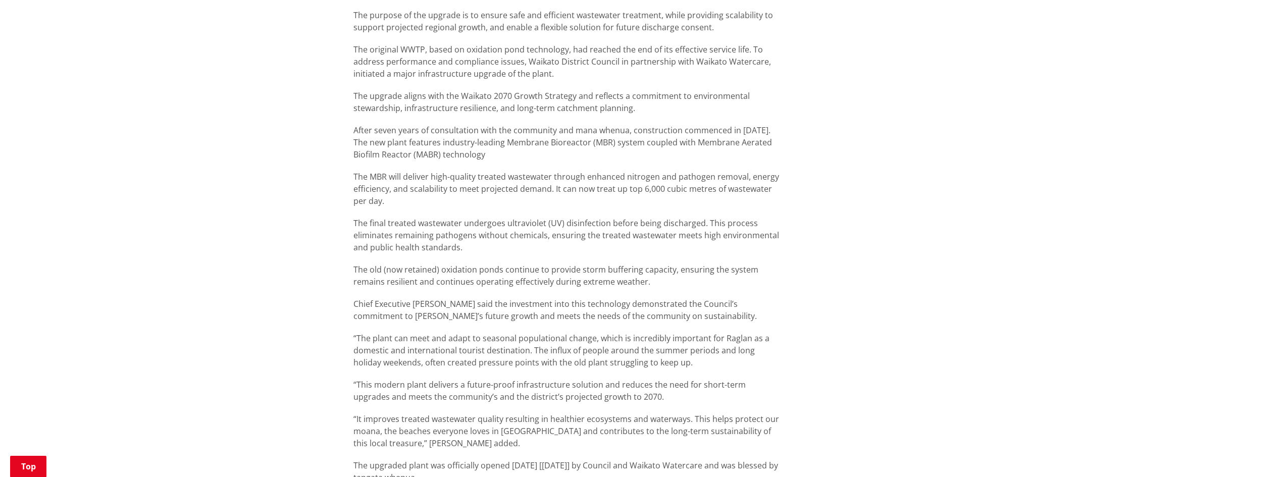
scroll to position [556, 0]
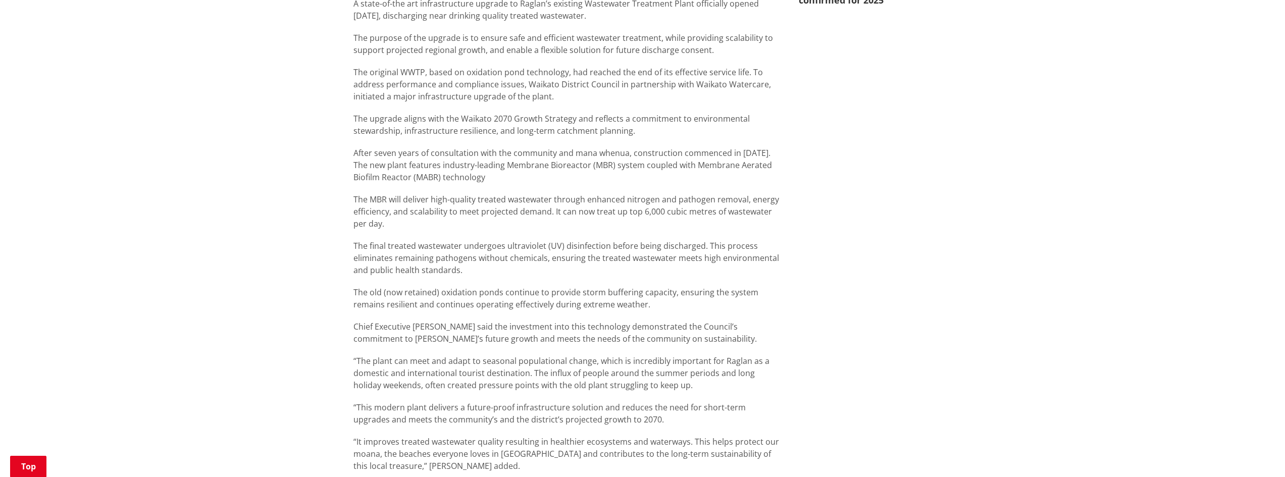
drag, startPoint x: 511, startPoint y: 176, endPoint x: 528, endPoint y: 168, distance: 19.2
click at [525, 170] on p "After seven years of consultation with the community and mana whenua, construct…" at bounding box center [569, 165] width 430 height 36
click at [541, 158] on p "After seven years of consultation with the community and mana whenua, construct…" at bounding box center [569, 165] width 430 height 36
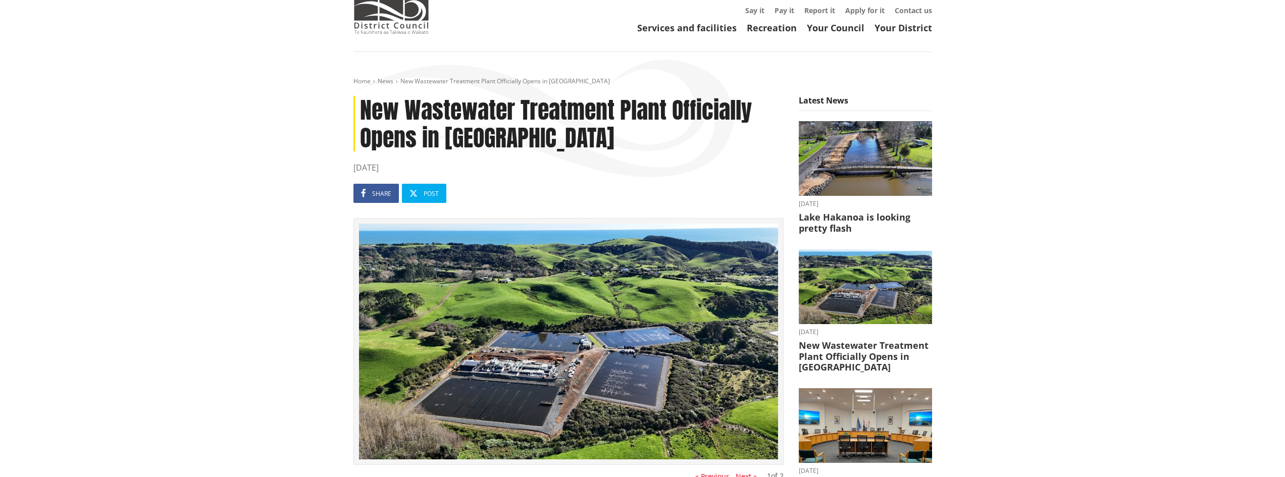
scroll to position [0, 0]
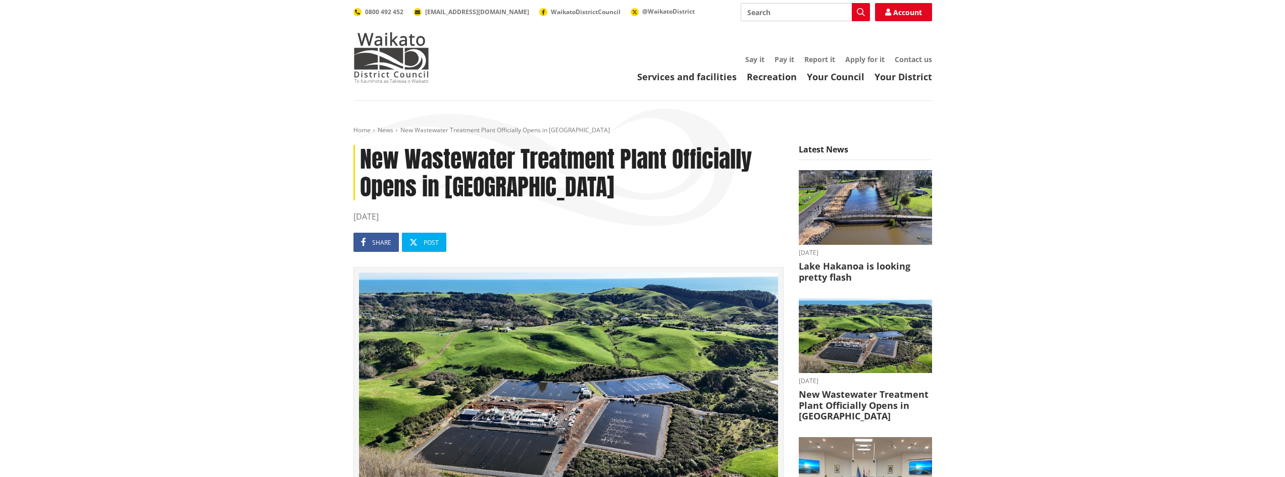
drag, startPoint x: 307, startPoint y: 1, endPoint x: 270, endPoint y: 85, distance: 92.1
click at [270, 85] on header "Toggle search Toggle navigation Services and facilities Recreation Your Council…" at bounding box center [642, 50] width 1285 height 101
click at [186, 57] on header "Toggle search Toggle navigation Services and facilities Recreation Your Council…" at bounding box center [642, 50] width 1285 height 101
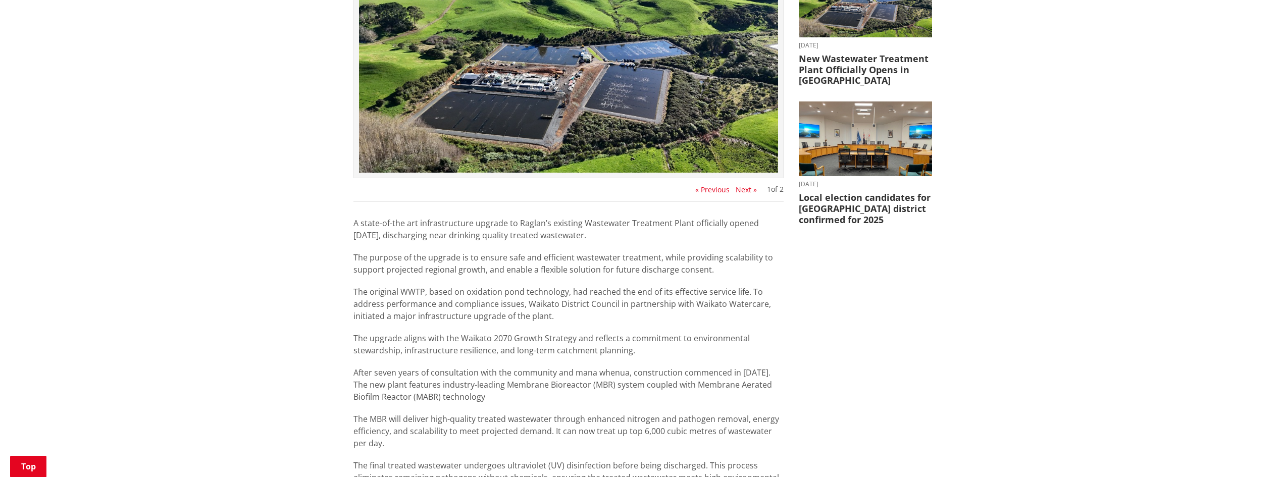
scroll to position [354, 0]
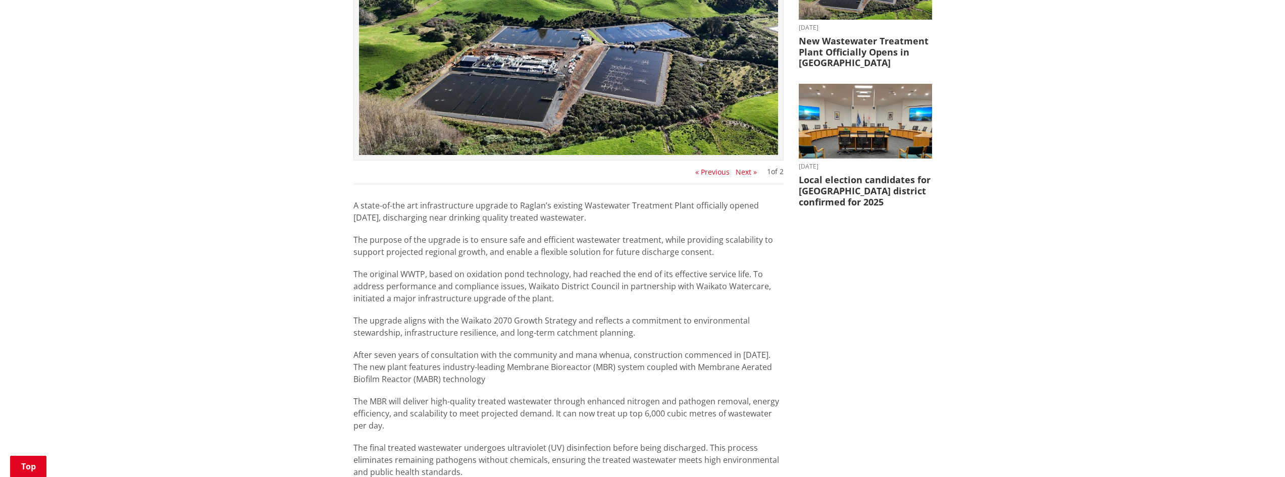
drag, startPoint x: 730, startPoint y: 277, endPoint x: 613, endPoint y: 253, distance: 120.2
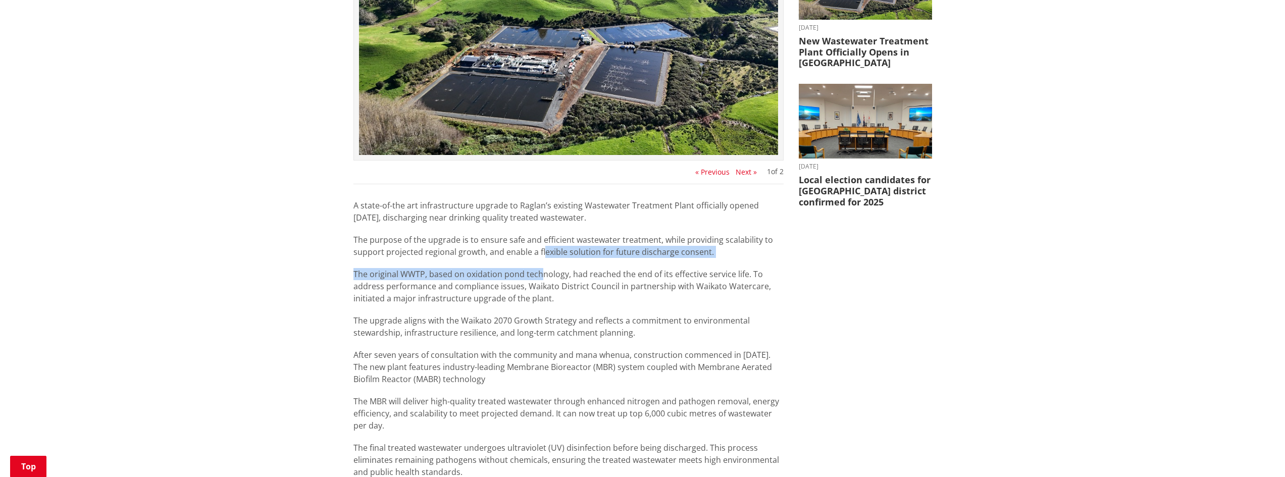
drag, startPoint x: 613, startPoint y: 253, endPoint x: 541, endPoint y: 259, distance: 71.5
click at [541, 259] on div "A state-of-the art infrastructure upgrade to Raglan’s existing Wastewater Treat…" at bounding box center [569, 453] width 430 height 509
click at [552, 256] on p "The purpose of the upgrade is to ensure safe and efficient wastewater treatment…" at bounding box center [569, 246] width 430 height 24
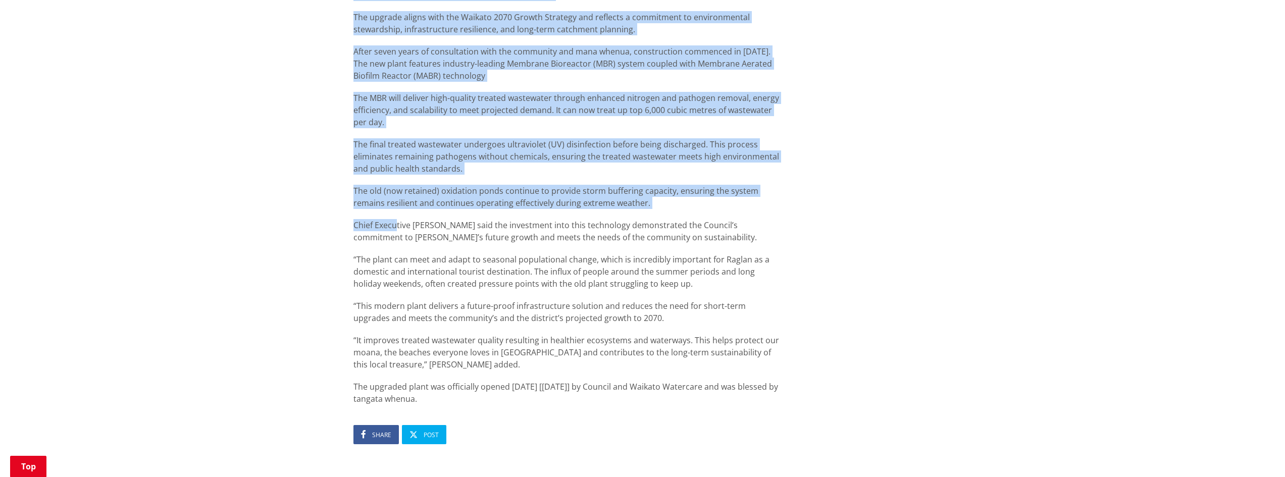
scroll to position [657, 0]
drag, startPoint x: 339, startPoint y: 210, endPoint x: 396, endPoint y: 227, distance: 59.1
click at [396, 227] on div "Home News New Wastewater Treatment Plant Officially Opens in [GEOGRAPHIC_DATA] …" at bounding box center [642, 42] width 1285 height 1197
click at [396, 226] on p "Chief Executive [PERSON_NAME] said the investment into this technology demonstr…" at bounding box center [569, 232] width 430 height 24
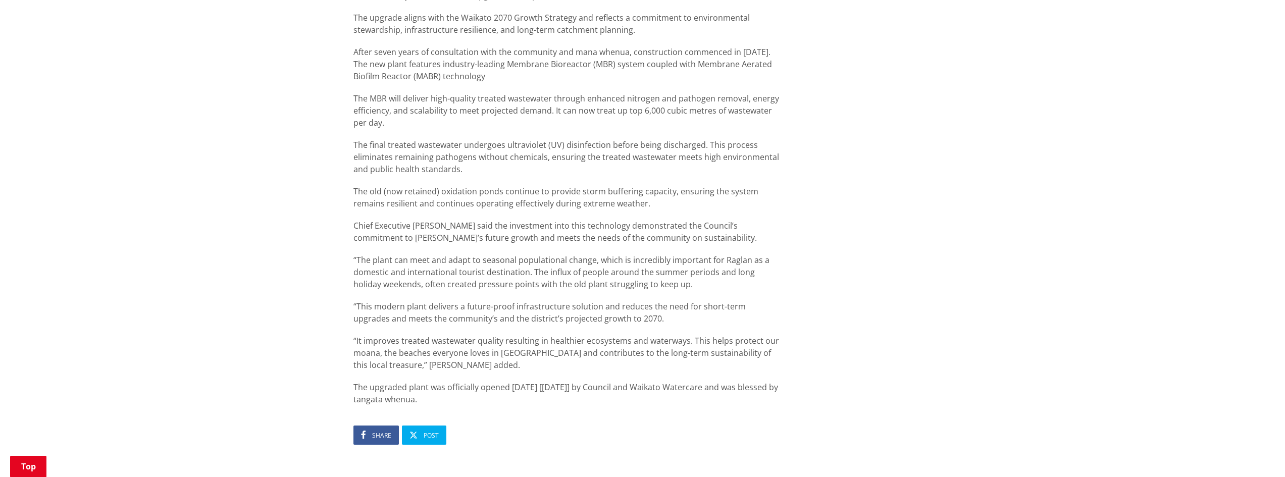
click at [1044, 429] on div "Home News New Wastewater Treatment Plant Officially Opens in [GEOGRAPHIC_DATA] …" at bounding box center [642, 42] width 1285 height 1197
click at [466, 229] on p "Chief Executive [PERSON_NAME] said the investment into this technology demonstr…" at bounding box center [569, 232] width 430 height 24
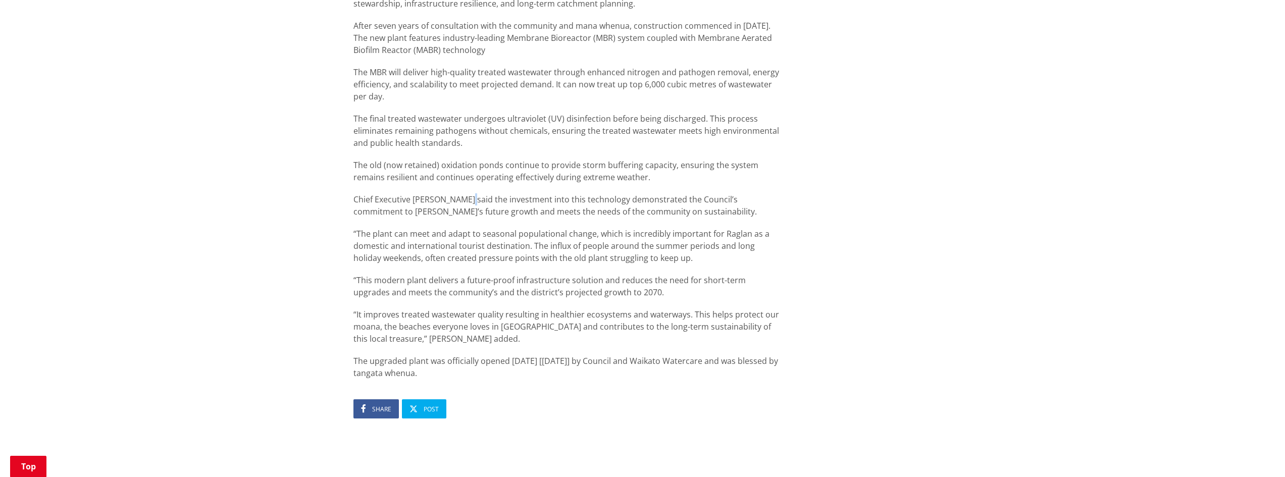
scroll to position [707, 0]
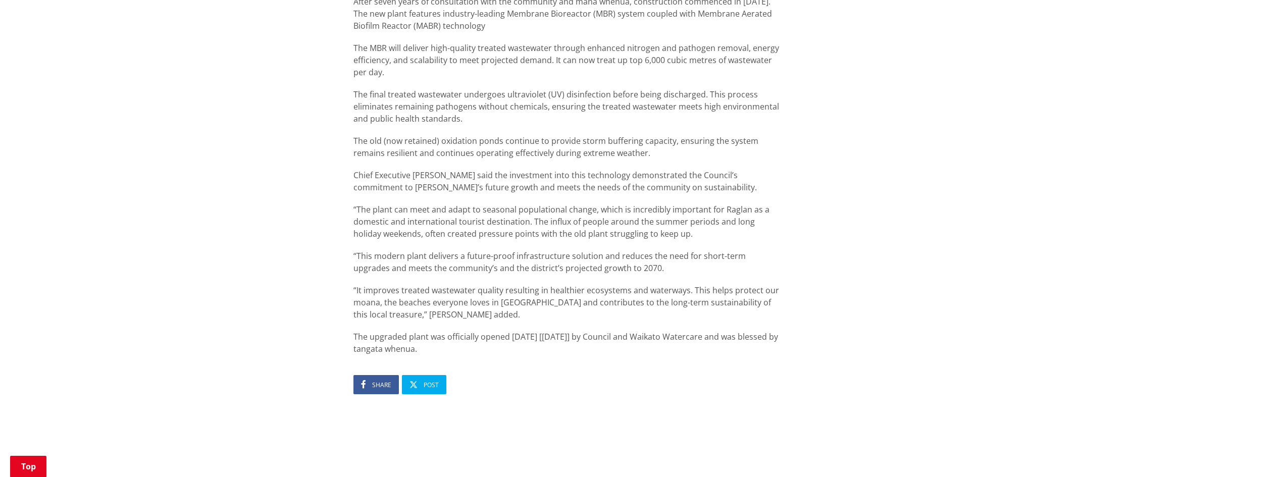
drag, startPoint x: 500, startPoint y: 97, endPoint x: 443, endPoint y: 86, distance: 57.1
click at [444, 86] on div "A state-of-the art infrastructure upgrade to Raglan’s existing Wastewater Treat…" at bounding box center [569, 100] width 430 height 509
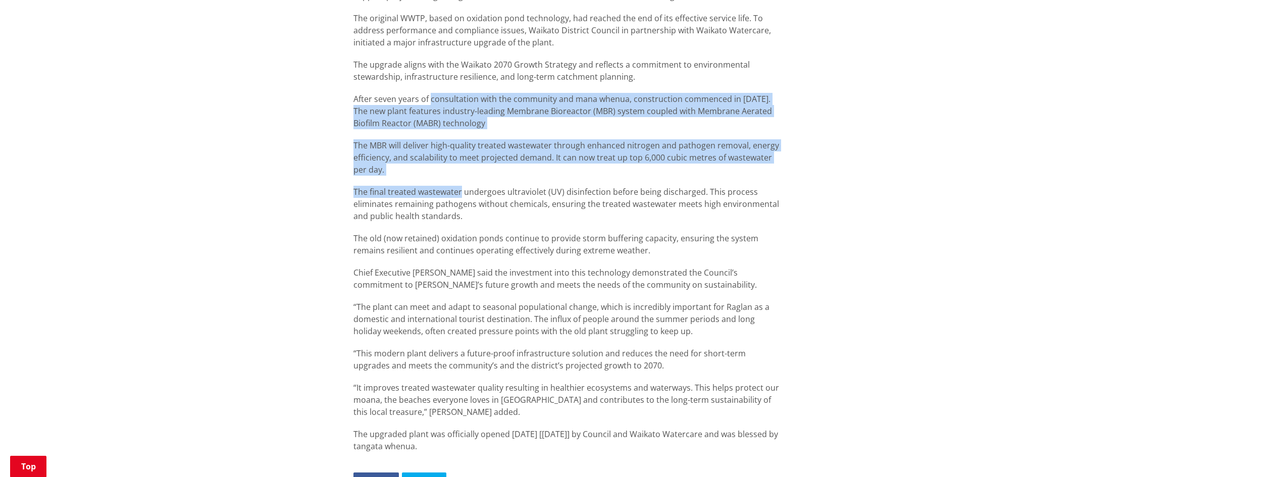
drag, startPoint x: 443, startPoint y: 86, endPoint x: 450, endPoint y: 93, distance: 9.3
click at [450, 93] on div "A state-of-the art infrastructure upgrade to Raglan’s existing Wastewater Treat…" at bounding box center [569, 197] width 430 height 509
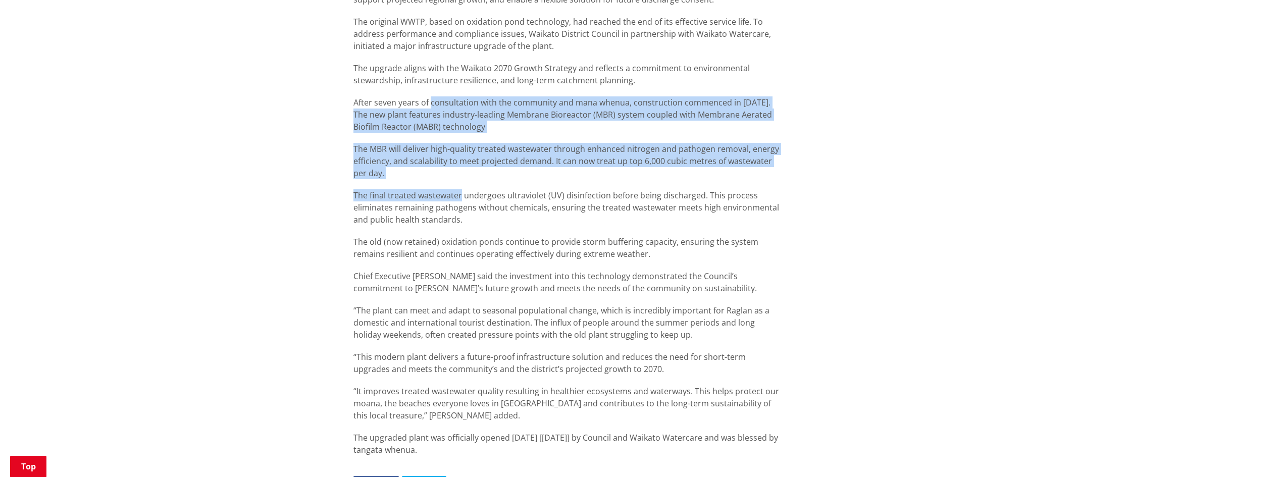
click at [450, 103] on p "After seven years of consultation with the community and mana whenua, construct…" at bounding box center [569, 114] width 430 height 36
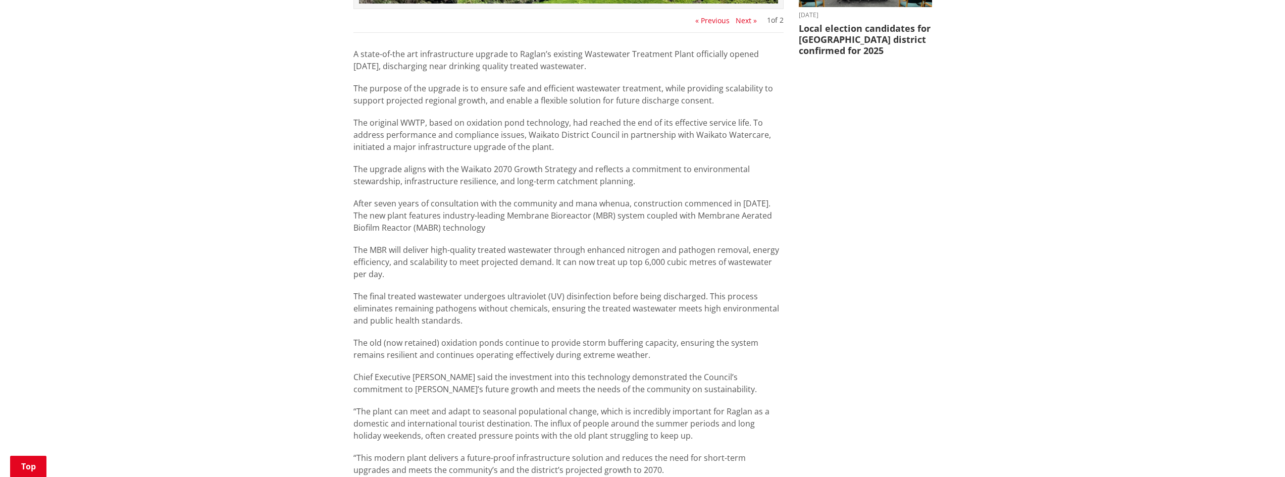
scroll to position [556, 0]
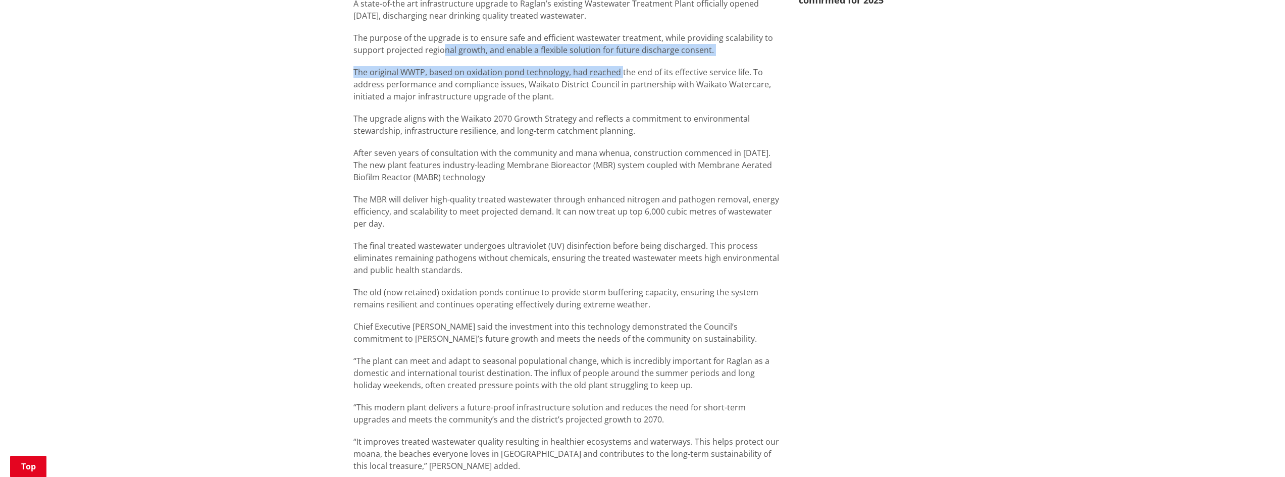
drag, startPoint x: 620, startPoint y: 73, endPoint x: 427, endPoint y: 44, distance: 194.6
click at [434, 46] on div "A state-of-the art infrastructure upgrade to Raglan’s existing Wastewater Treat…" at bounding box center [569, 251] width 430 height 509
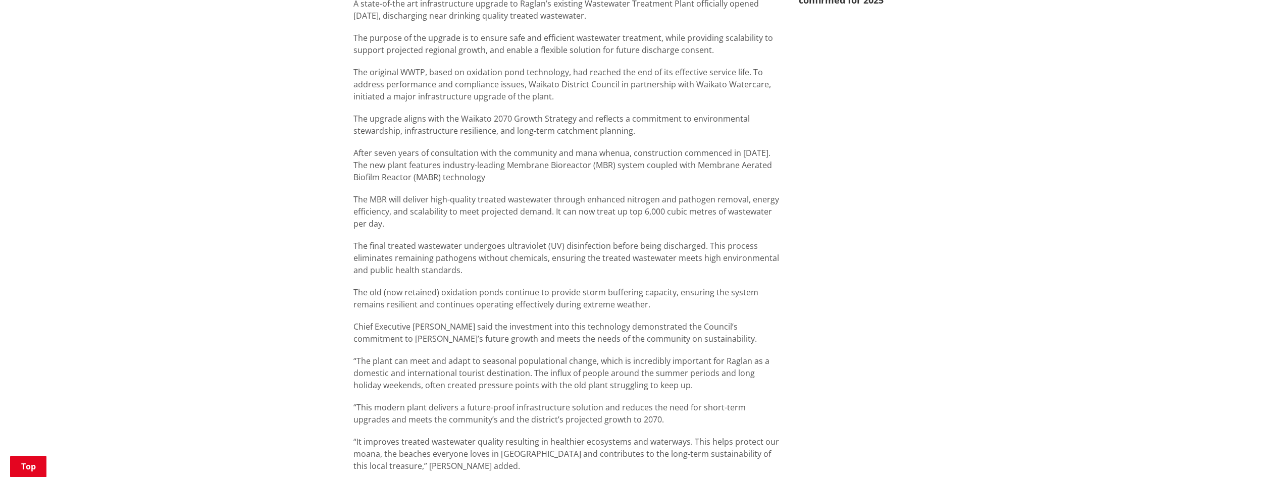
click at [360, 34] on p "The purpose of the upgrade is to ensure safe and efficient wastewater treatment…" at bounding box center [569, 44] width 430 height 24
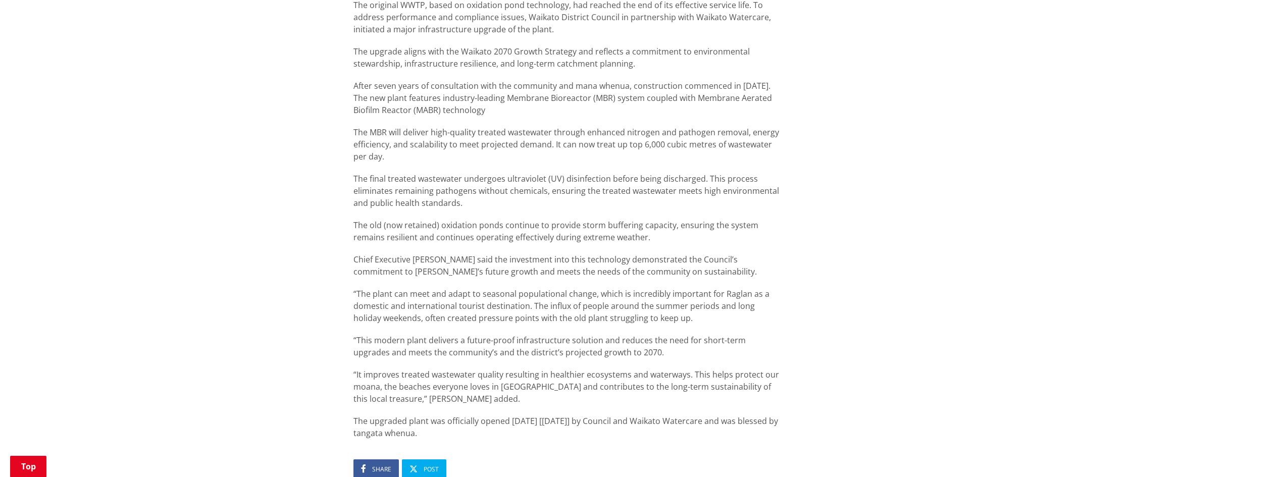
scroll to position [606, 0]
